Goal: Transaction & Acquisition: Download file/media

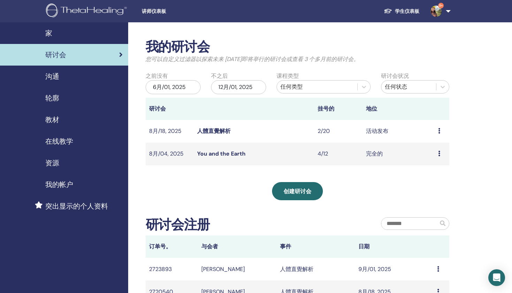
click at [211, 131] on link "人體直覺解析" at bounding box center [213, 130] width 33 height 7
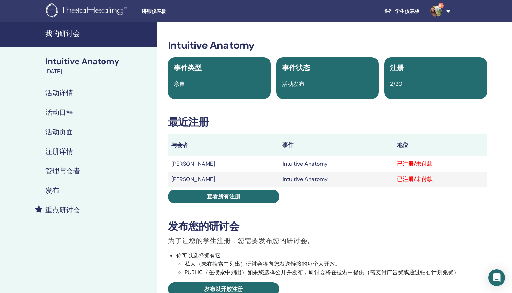
click at [416, 164] on div "已注册/未付款" at bounding box center [440, 164] width 86 height 8
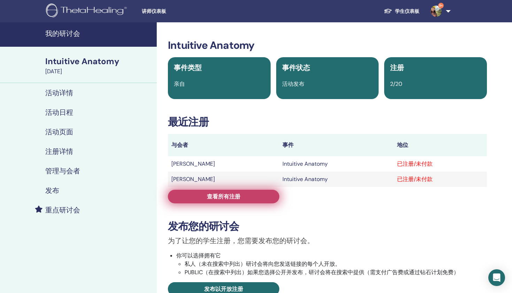
click at [238, 196] on span "查看所有注册" at bounding box center [223, 196] width 33 height 7
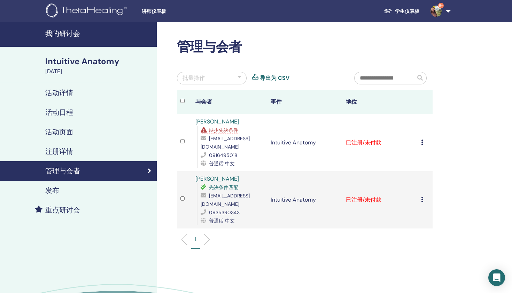
click at [422, 139] on icon at bounding box center [422, 142] width 2 height 6
click at [410, 210] on link "下载证书" at bounding box center [415, 210] width 22 height 7
click at [220, 130] on span "缺少先决条件" at bounding box center [223, 130] width 29 height 6
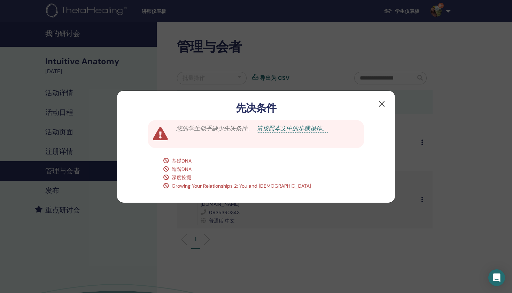
click at [380, 103] on button "button" at bounding box center [381, 103] width 11 height 11
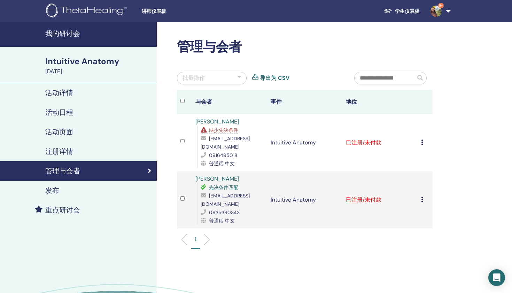
click at [421, 196] on icon at bounding box center [422, 199] width 2 height 6
click at [416, 258] on link "下载证书" at bounding box center [414, 259] width 22 height 7
